Goal: Information Seeking & Learning: Learn about a topic

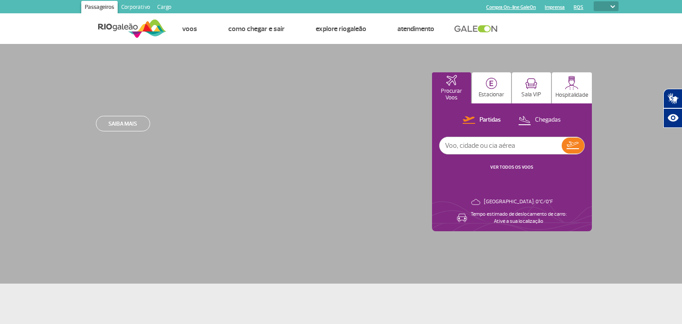
select select
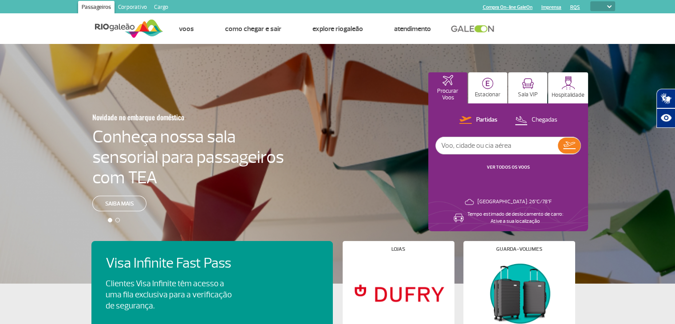
click at [133, 6] on link "Corporativo" at bounding box center [133, 8] width 36 height 14
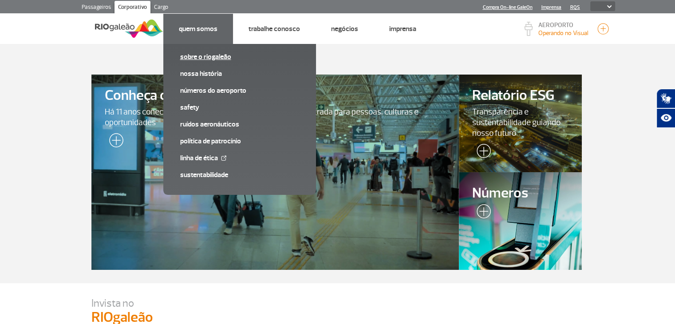
click at [195, 57] on link "Sobre o RIOgaleão" at bounding box center [239, 57] width 119 height 10
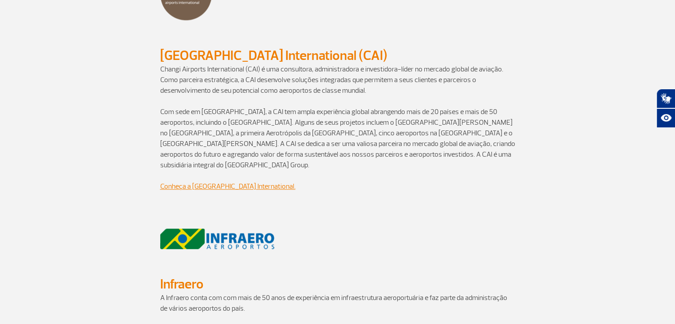
scroll to position [577, 0]
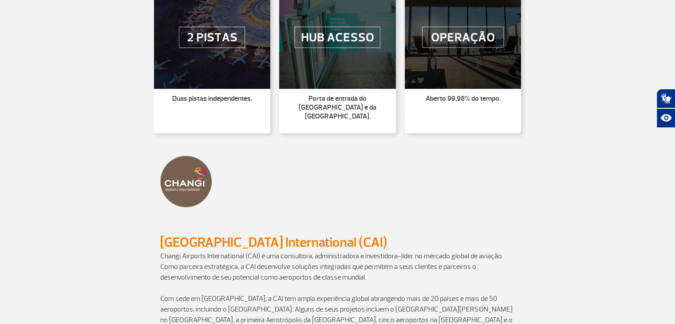
click at [187, 176] on img at bounding box center [186, 181] width 52 height 52
drag, startPoint x: 189, startPoint y: 175, endPoint x: 256, endPoint y: 159, distance: 68.7
click at [256, 159] on div at bounding box center [337, 182] width 355 height 70
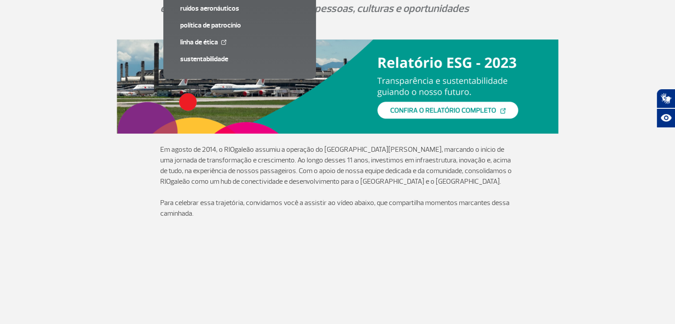
scroll to position [0, 0]
